Goal: Find specific page/section: Find specific page/section

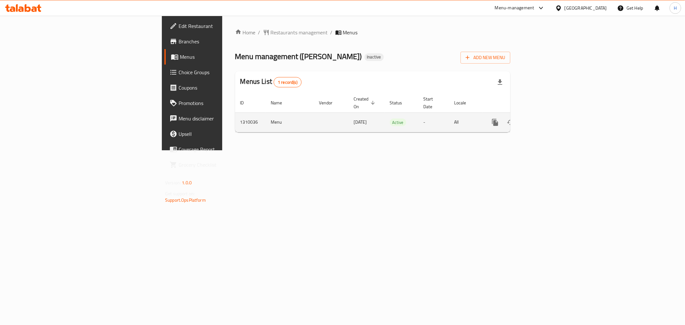
click at [545, 118] on icon "enhanced table" at bounding box center [541, 122] width 8 height 8
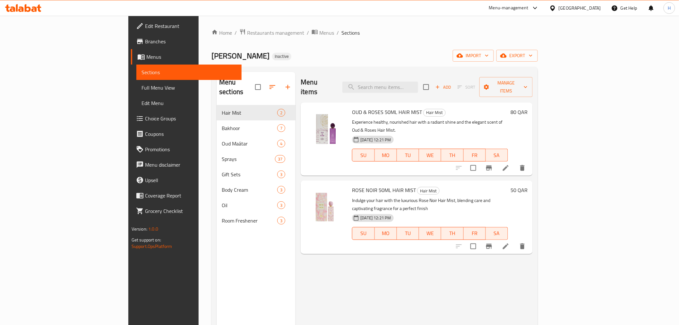
click at [142, 84] on span "Full Menu View" at bounding box center [189, 88] width 95 height 8
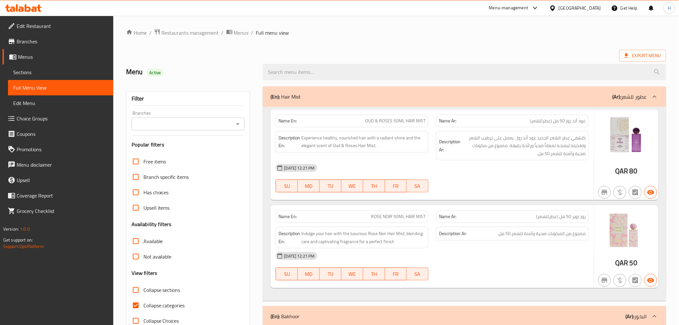
click at [201, 125] on input "Branches" at bounding box center [183, 123] width 99 height 9
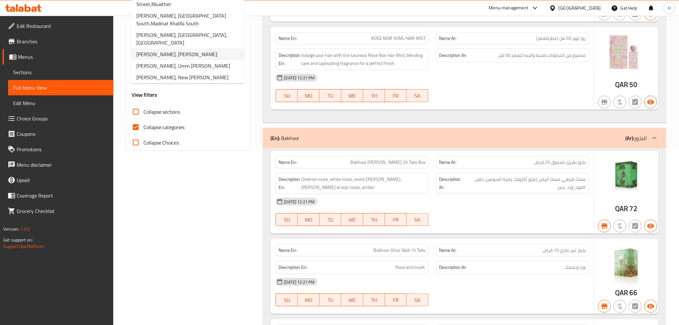
click at [193, 50] on span "[PERSON_NAME], [PERSON_NAME]" at bounding box center [176, 54] width 81 height 8
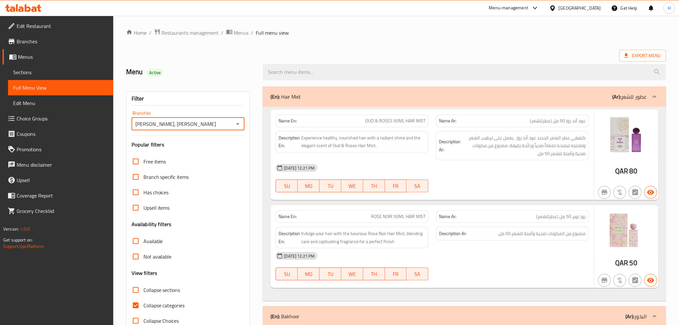
click at [227, 126] on input "[PERSON_NAME], [PERSON_NAME]" at bounding box center [183, 123] width 99 height 9
click at [235, 126] on icon "Open" at bounding box center [238, 124] width 8 height 8
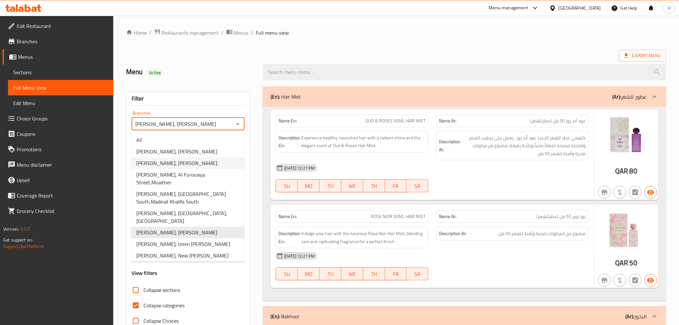
click at [207, 165] on span "[PERSON_NAME], [PERSON_NAME]" at bounding box center [176, 163] width 81 height 8
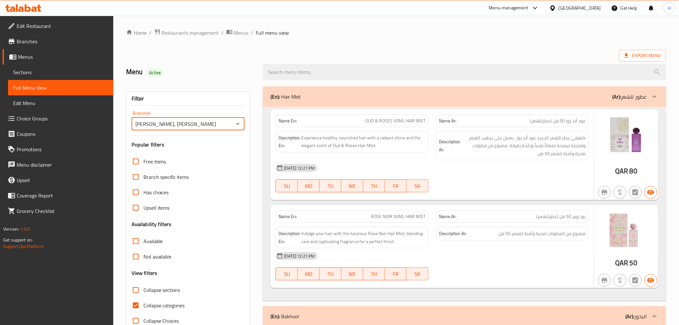
click at [238, 119] on div at bounding box center [237, 123] width 8 height 9
click at [241, 123] on icon "Open" at bounding box center [238, 124] width 8 height 8
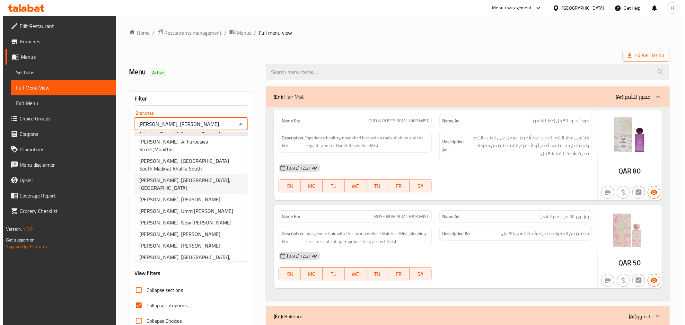
scroll to position [60, 0]
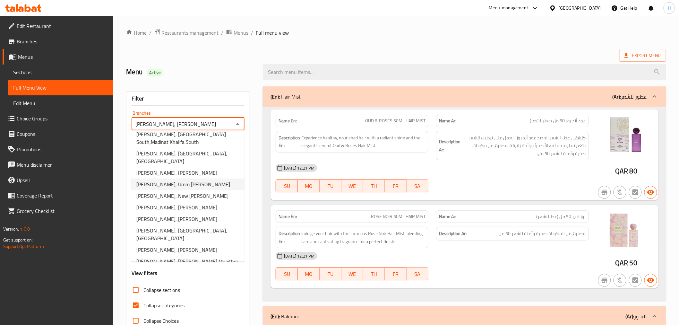
click at [192, 180] on span "[PERSON_NAME], Umm [PERSON_NAME]" at bounding box center [183, 184] width 94 height 8
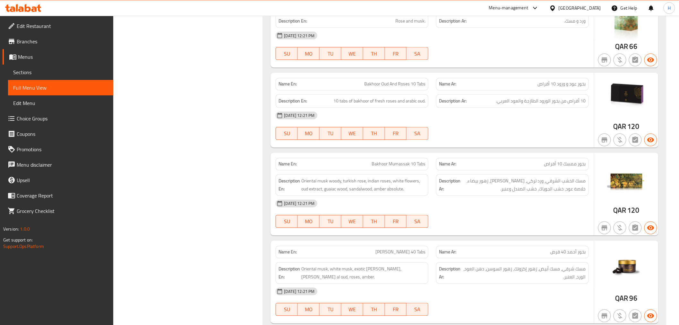
scroll to position [53, 0]
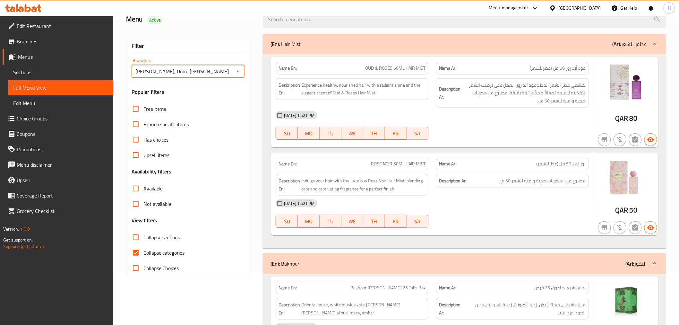
click at [241, 72] on icon "Open" at bounding box center [238, 71] width 8 height 8
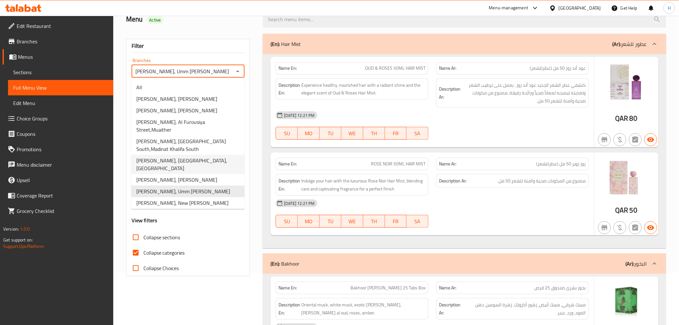
scroll to position [60, 0]
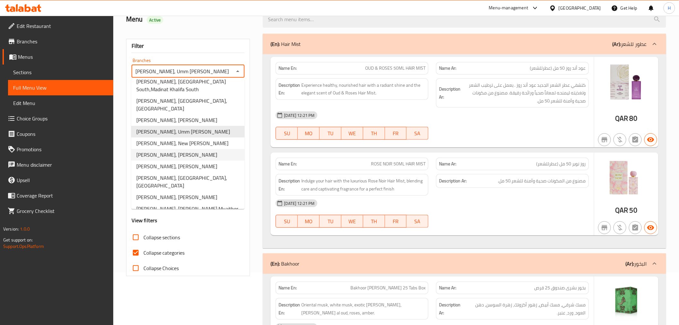
click at [199, 151] on li "[PERSON_NAME], [PERSON_NAME]" at bounding box center [187, 155] width 113 height 12
type input "[PERSON_NAME], [PERSON_NAME]"
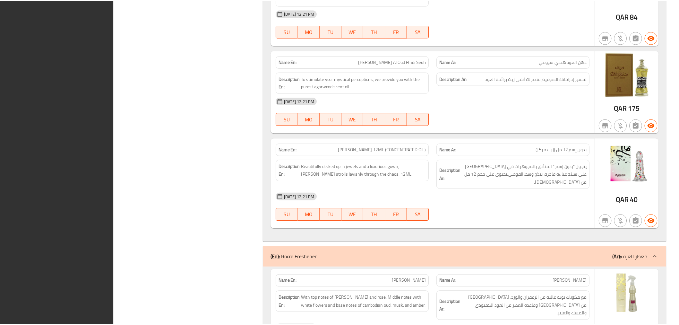
scroll to position [6160, 0]
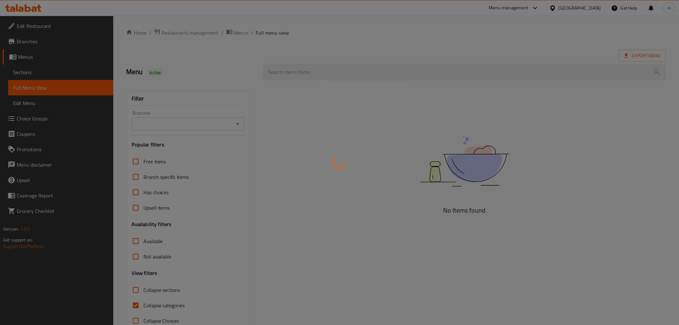
click at [64, 75] on div at bounding box center [339, 162] width 679 height 325
click at [38, 65] on div at bounding box center [339, 162] width 679 height 325
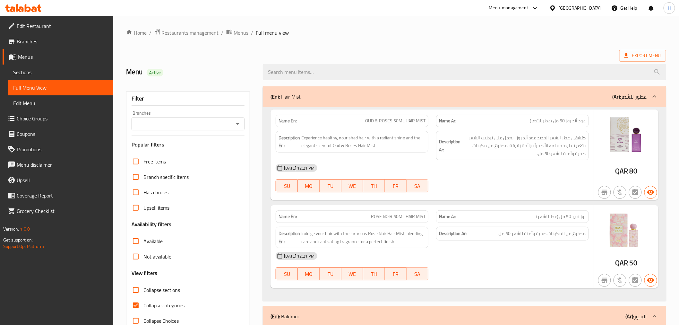
click at [75, 73] on span "Sections" at bounding box center [60, 72] width 95 height 8
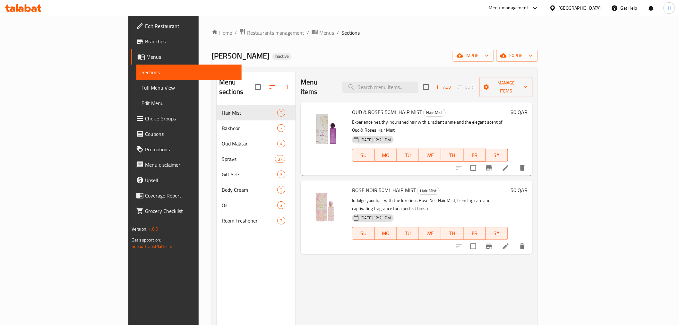
click at [145, 38] on span "Branches" at bounding box center [190, 42] width 91 height 8
